Goal: Information Seeking & Learning: Learn about a topic

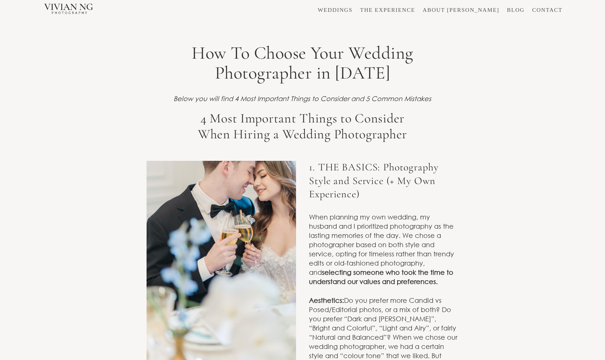
click at [76, 0] on img at bounding box center [68, 8] width 52 height 17
click at [78, 4] on img at bounding box center [68, 8] width 52 height 17
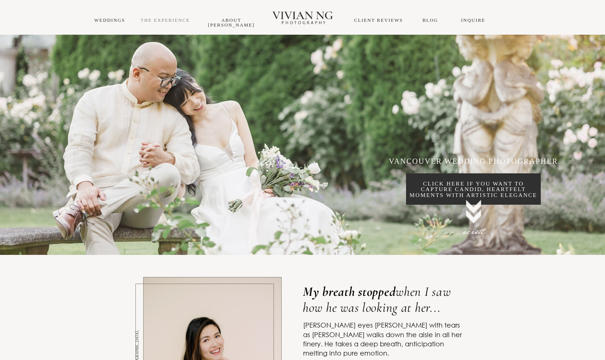
click at [179, 21] on link "THE EXPERIENCE" at bounding box center [165, 20] width 49 height 5
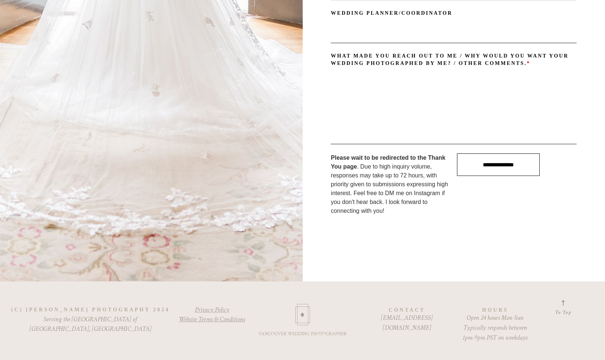
scroll to position [7150, 0]
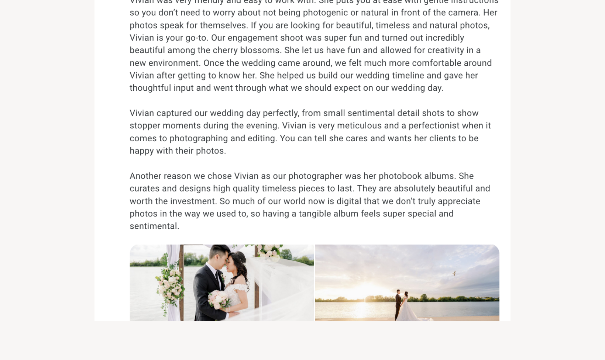
scroll to position [1688, 0]
